Goal: Task Accomplishment & Management: Manage account settings

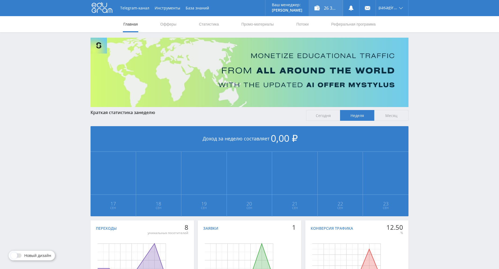
click at [330, 9] on div "26 361,80 ₽" at bounding box center [326, 8] width 34 height 16
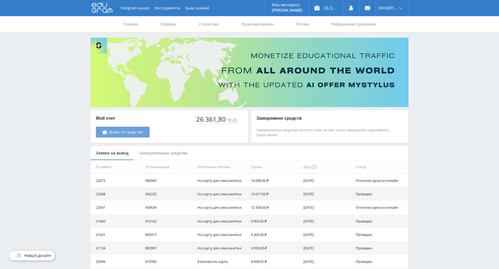
click at [128, 133] on span "Вывести средства" at bounding box center [126, 132] width 34 height 4
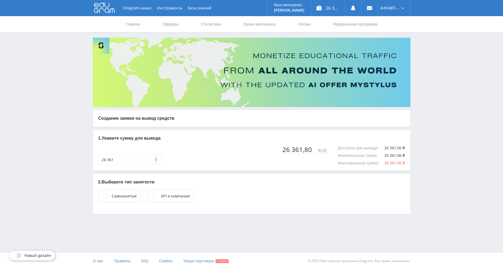
click at [124, 196] on div "Самозанятые" at bounding box center [124, 196] width 25 height 6
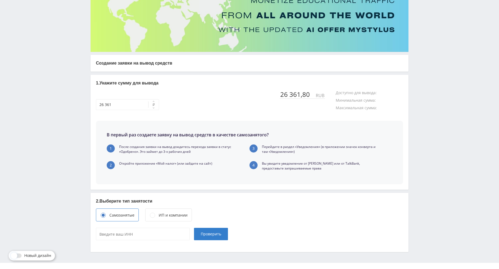
scroll to position [67, 0]
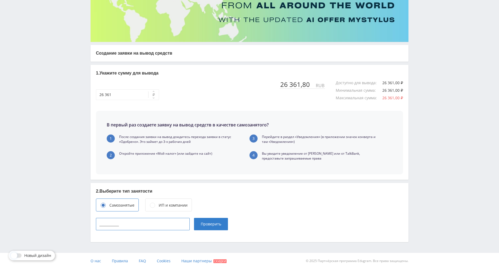
click at [156, 225] on input "____________" at bounding box center [143, 224] width 94 height 12
click at [152, 225] on input "____________" at bounding box center [143, 224] width 94 height 12
click at [98, 226] on input "____________" at bounding box center [143, 224] width 94 height 12
click at [100, 223] on input "____________" at bounding box center [143, 224] width 94 height 12
click at [98, 223] on input "____________" at bounding box center [143, 224] width 94 height 12
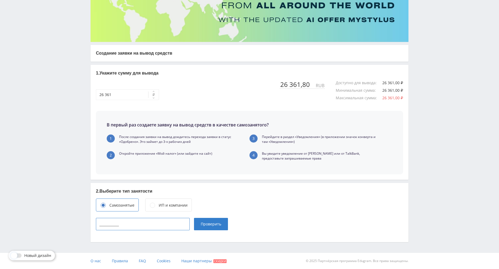
click at [98, 223] on input "____________" at bounding box center [143, 224] width 94 height 12
click at [98, 224] on input "____________" at bounding box center [143, 224] width 94 height 12
type input "550336089665"
click at [211, 226] on span "Проверить" at bounding box center [211, 224] width 20 height 4
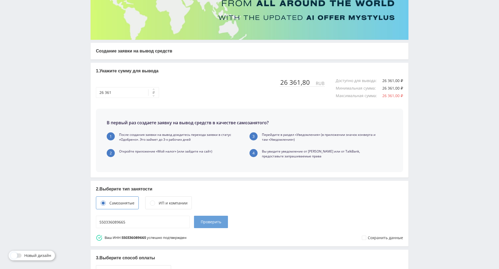
scroll to position [168, 0]
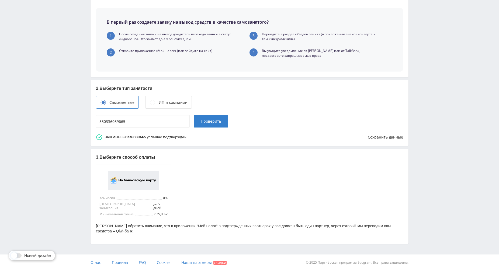
click at [373, 139] on div "Сохранить данные" at bounding box center [384, 137] width 35 height 4
click at [134, 200] on div "Комиссия 0%" at bounding box center [133, 198] width 68 height 4
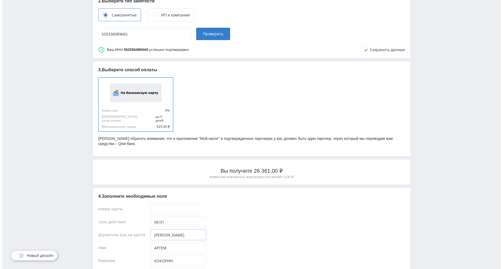
scroll to position [315, 0]
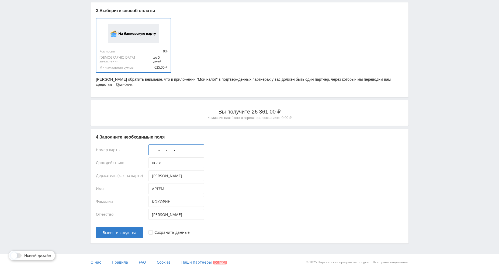
click at [150, 149] on input "____-____-____-____" at bounding box center [175, 150] width 55 height 11
type input "2200-4002-2167-8937"
click at [163, 235] on div "Сохранить данные" at bounding box center [275, 230] width 254 height 16
click at [162, 231] on div "Сохранить данные" at bounding box center [171, 232] width 35 height 4
click at [121, 231] on span "Вывести средства" at bounding box center [120, 233] width 34 height 4
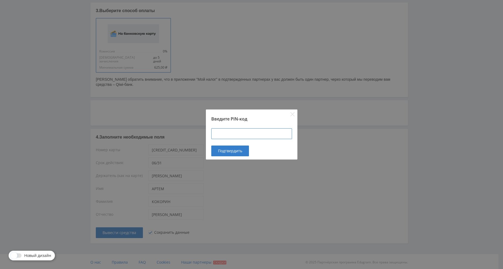
click at [241, 136] on input at bounding box center [251, 133] width 81 height 11
type input "231188"
click at [245, 151] on button "Подтвердить" at bounding box center [230, 151] width 38 height 11
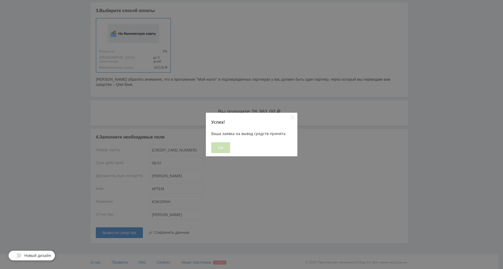
click at [222, 150] on span "OK" at bounding box center [220, 148] width 5 height 4
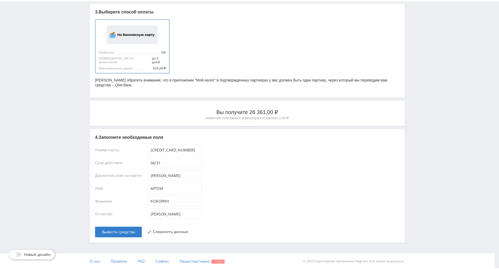
scroll to position [0, 0]
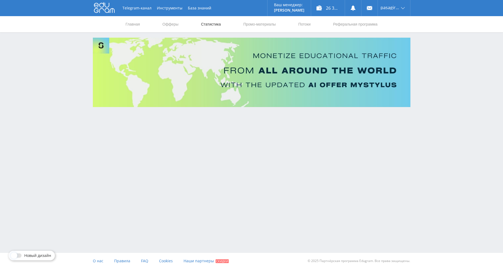
click at [207, 29] on link "Статистика" at bounding box center [211, 24] width 21 height 16
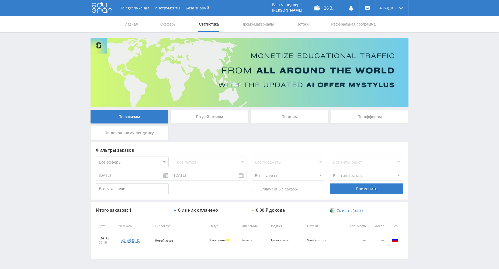
scroll to position [19, 0]
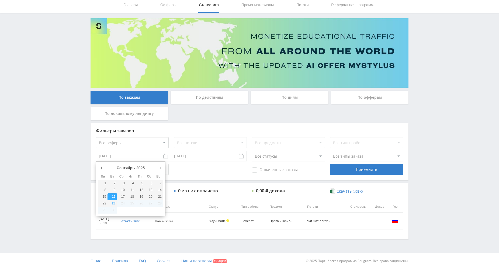
click at [138, 157] on input "16.09.2025" at bounding box center [133, 156] width 75 height 11
type input "01.08.2025"
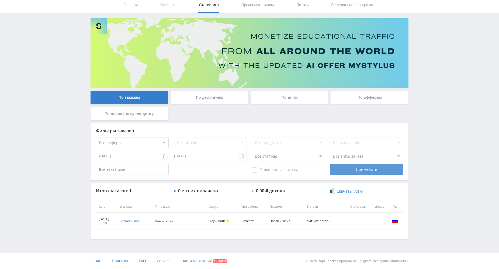
click at [358, 175] on div "Применить" at bounding box center [366, 169] width 73 height 11
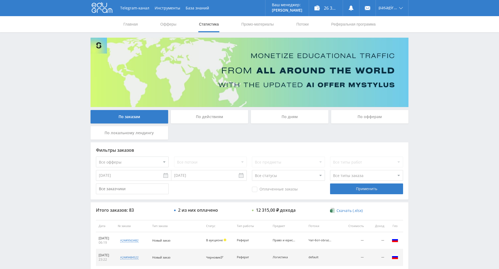
scroll to position [183, 0]
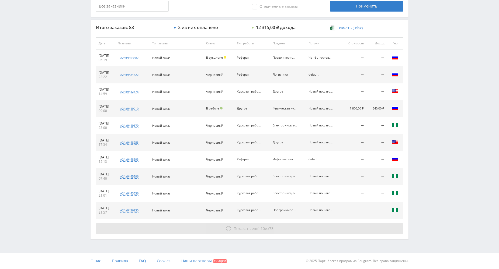
click at [255, 230] on span "Показать ещё" at bounding box center [246, 228] width 26 height 5
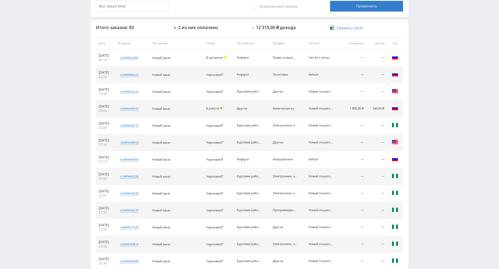
scroll to position [0, 0]
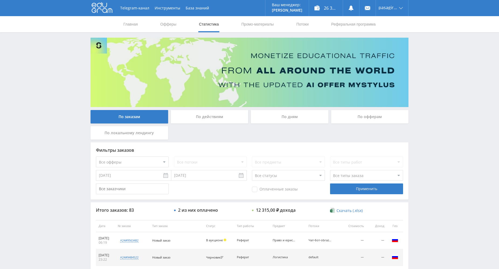
click at [254, 190] on span "Оплаченные заказы" at bounding box center [275, 189] width 46 height 5
click at [0, 0] on input "Оплаченные заказы" at bounding box center [0, 0] width 0 height 0
click at [360, 191] on div "Применить" at bounding box center [366, 189] width 73 height 11
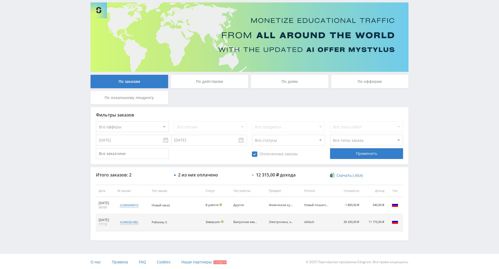
scroll to position [36, 0]
